Goal: Transaction & Acquisition: Purchase product/service

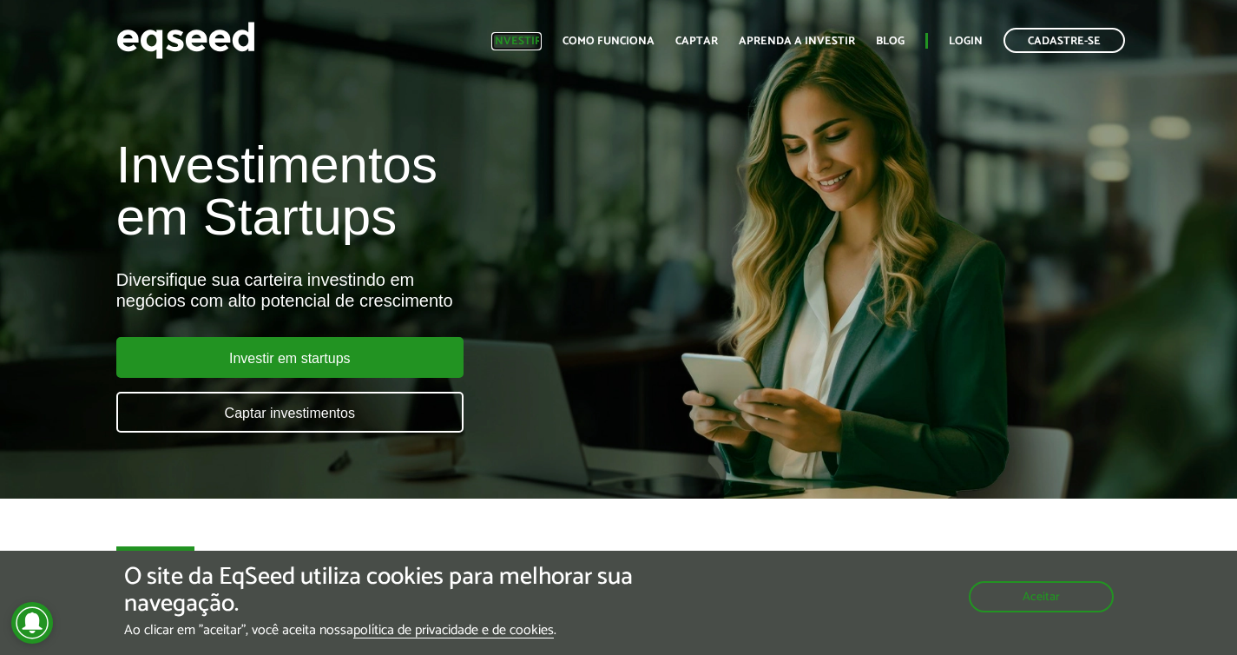
click at [537, 40] on link "Investir" at bounding box center [516, 41] width 50 height 11
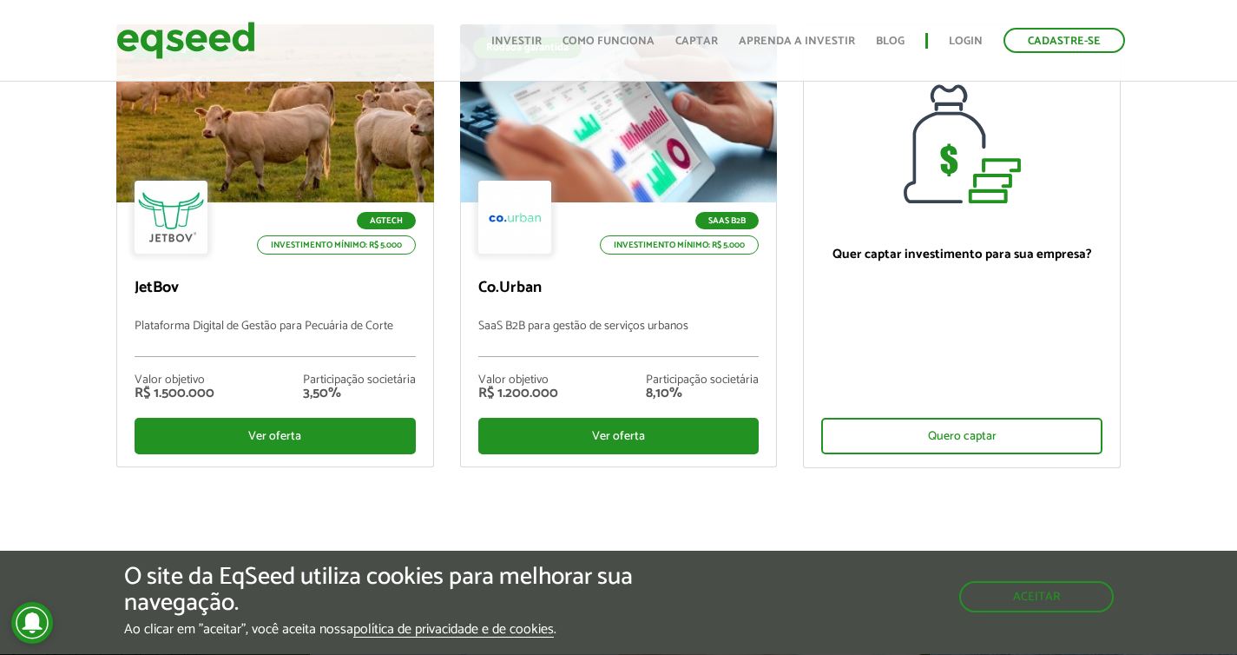
scroll to position [184, 0]
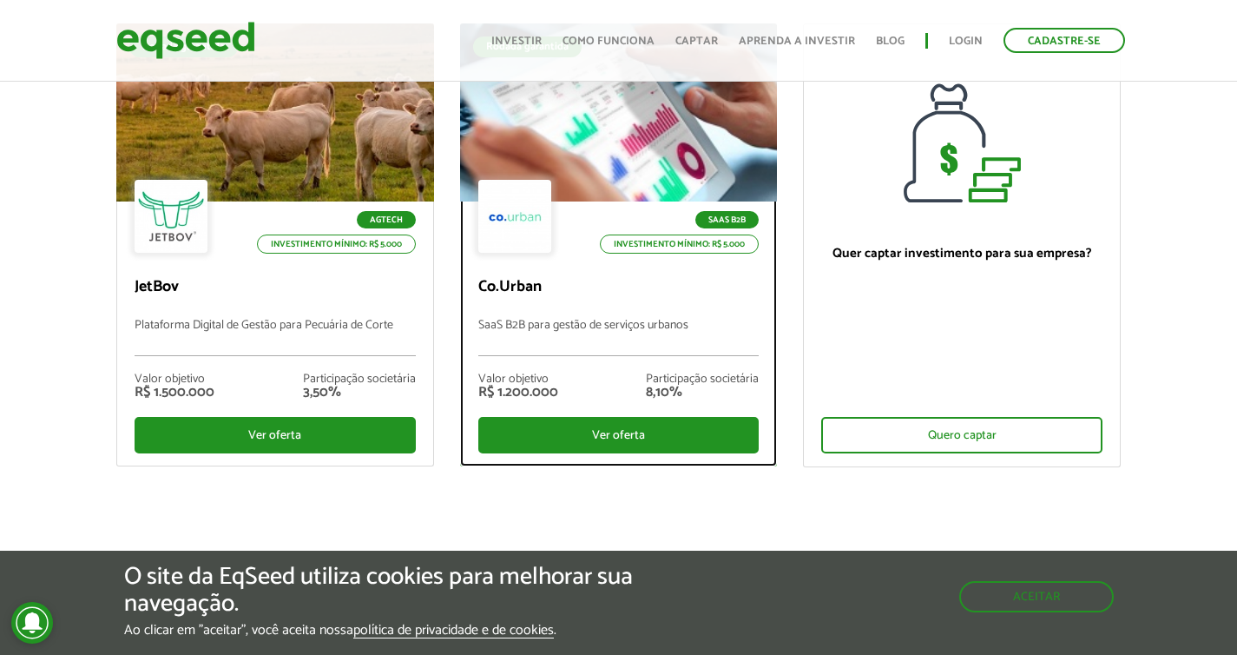
click at [583, 197] on div "SaaS B2B Investimento mínimo: R$ 5.000" at bounding box center [618, 218] width 281 height 76
